Goal: Task Accomplishment & Management: Manage account settings

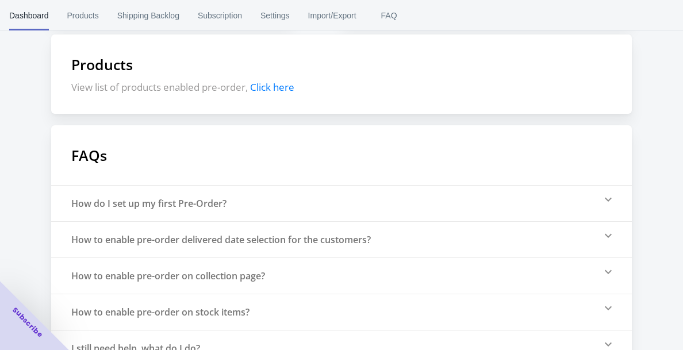
scroll to position [254, 0]
click at [280, 86] on span "Click here" at bounding box center [272, 85] width 44 height 13
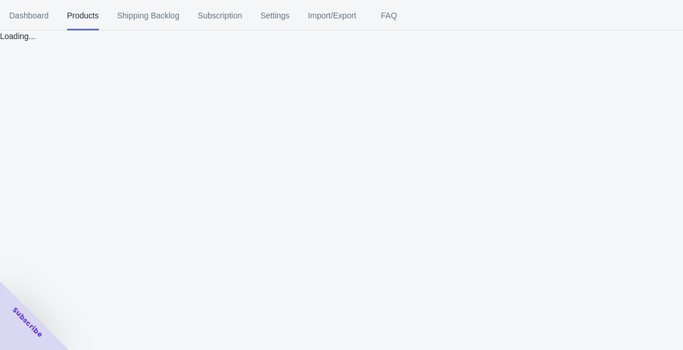
scroll to position [0, 0]
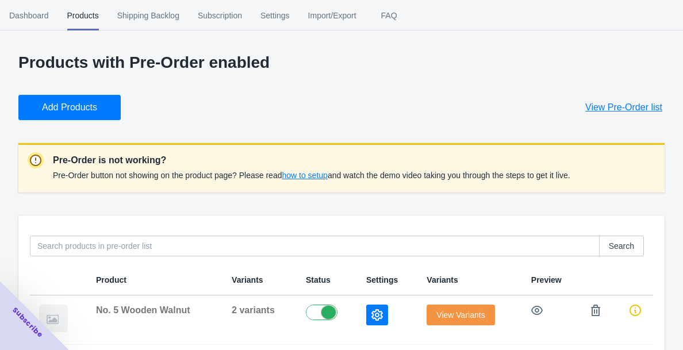
scroll to position [18, 0]
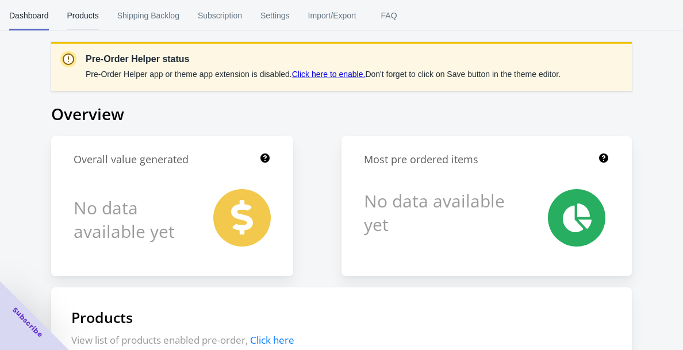
click at [83, 23] on span "Products" at bounding box center [83, 16] width 32 height 30
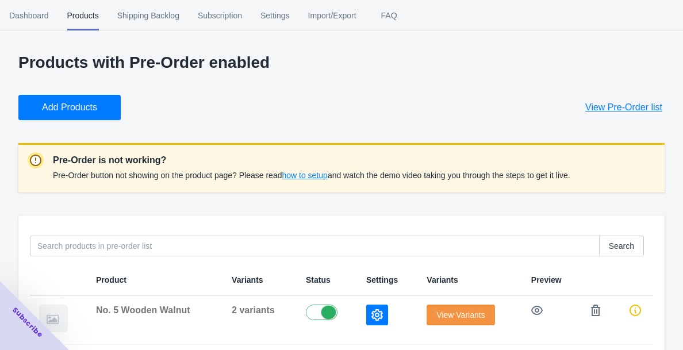
scroll to position [18, 0]
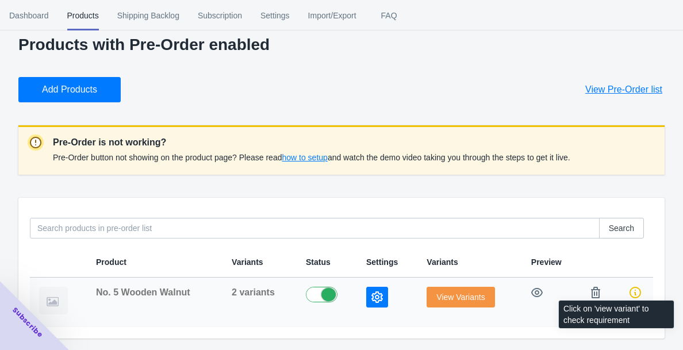
click at [632, 295] on icon at bounding box center [634, 292] width 11 height 11
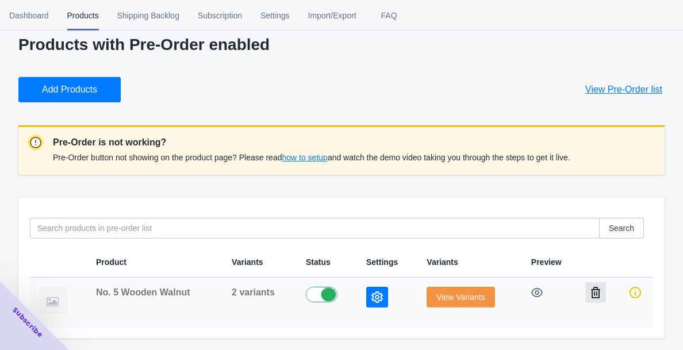
click at [600, 293] on icon "button" at bounding box center [595, 292] width 9 height 11
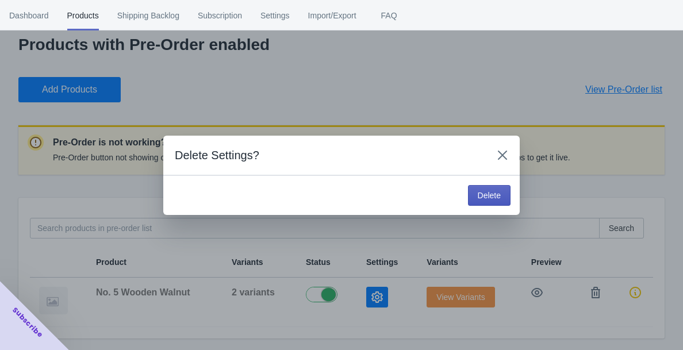
click at [479, 195] on span "Delete" at bounding box center [489, 195] width 23 height 9
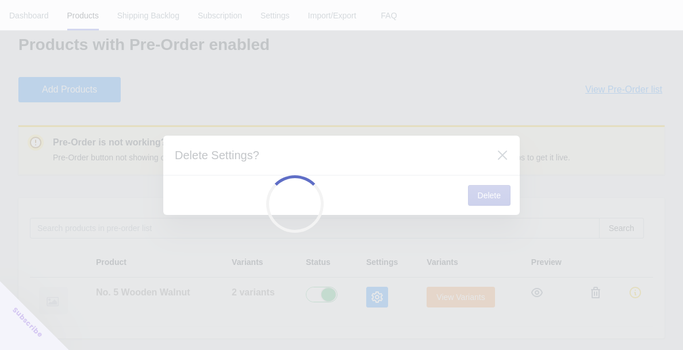
scroll to position [3, 0]
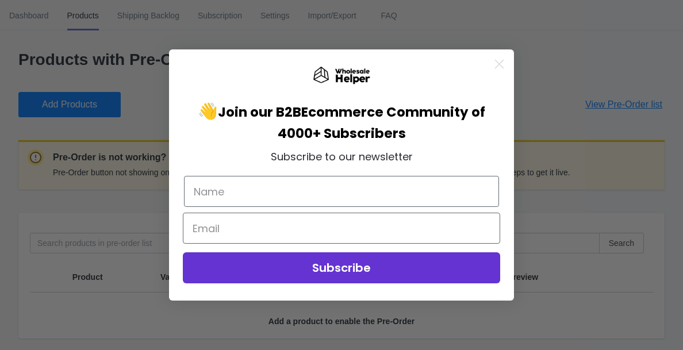
click at [500, 62] on icon "Close dialog" at bounding box center [500, 64] width 8 height 8
